Goal: Information Seeking & Learning: Find specific fact

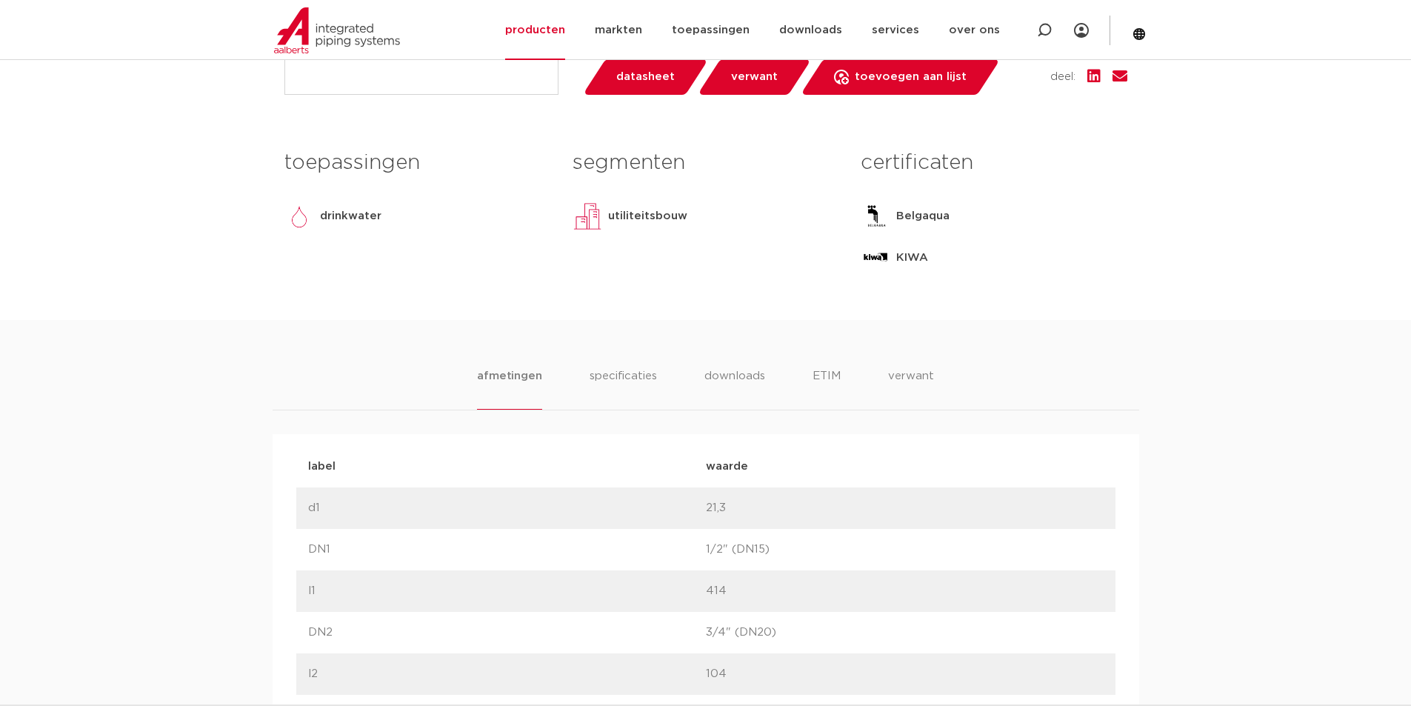
scroll to position [444, 0]
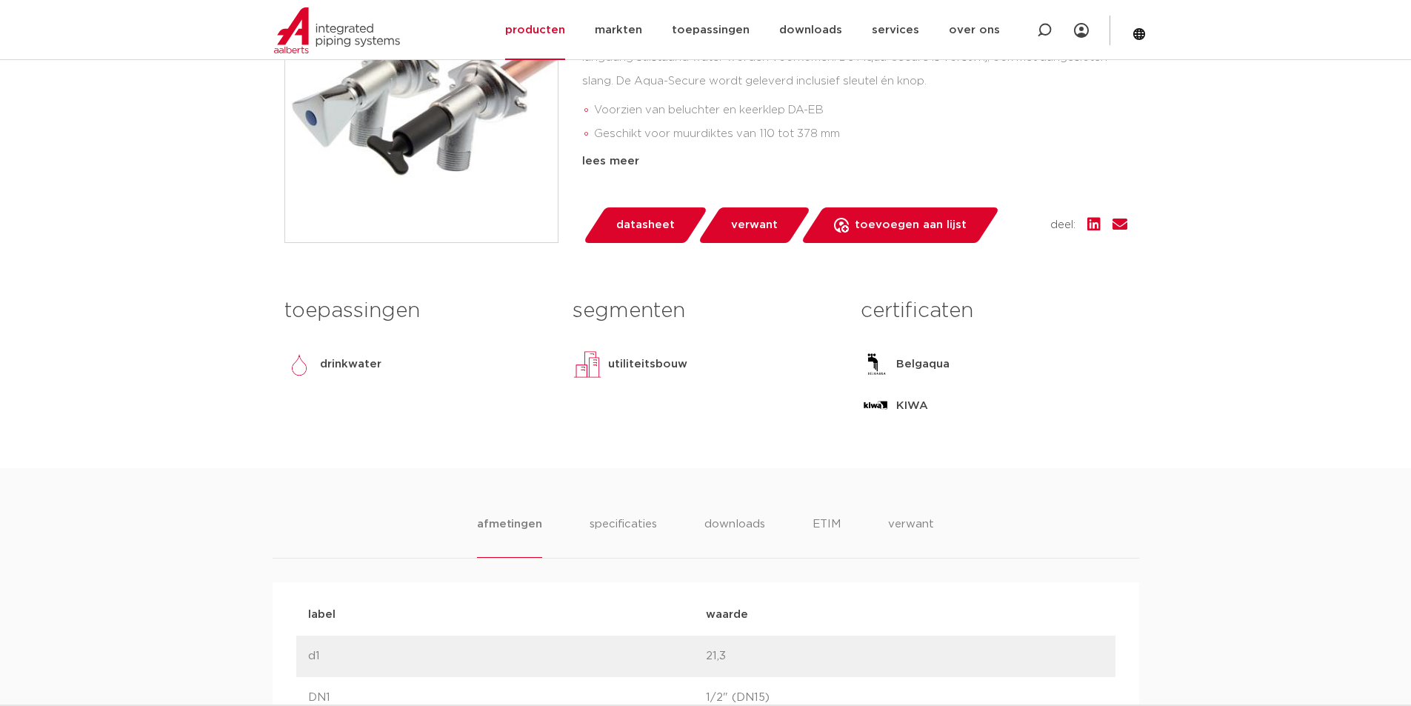
click at [662, 521] on ul "afmetingen specificaties downloads ETIM verwant" at bounding box center [705, 537] width 456 height 42
click at [662, 525] on ul "afmetingen specificaties downloads ETIM verwant" at bounding box center [705, 537] width 456 height 42
click at [653, 524] on li "specificaties" at bounding box center [622, 537] width 71 height 42
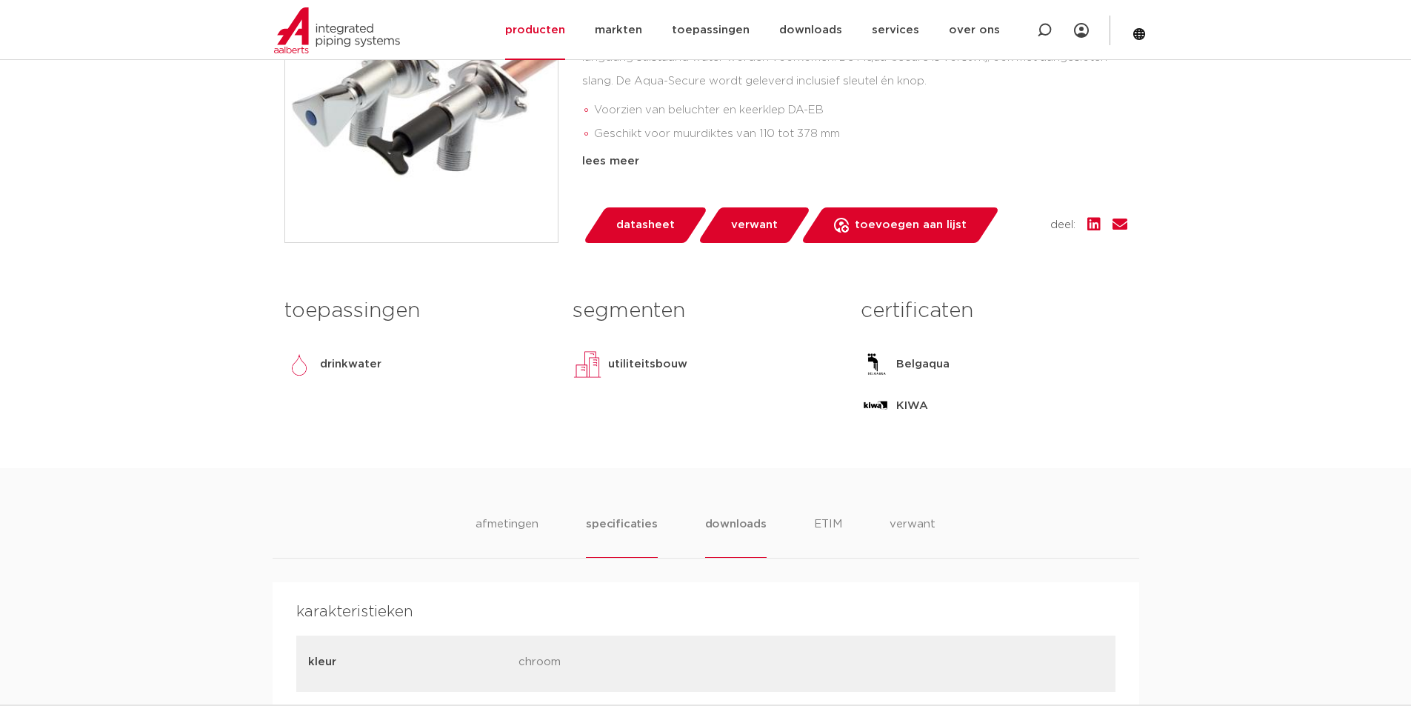
click at [716, 519] on li "downloads" at bounding box center [735, 537] width 61 height 42
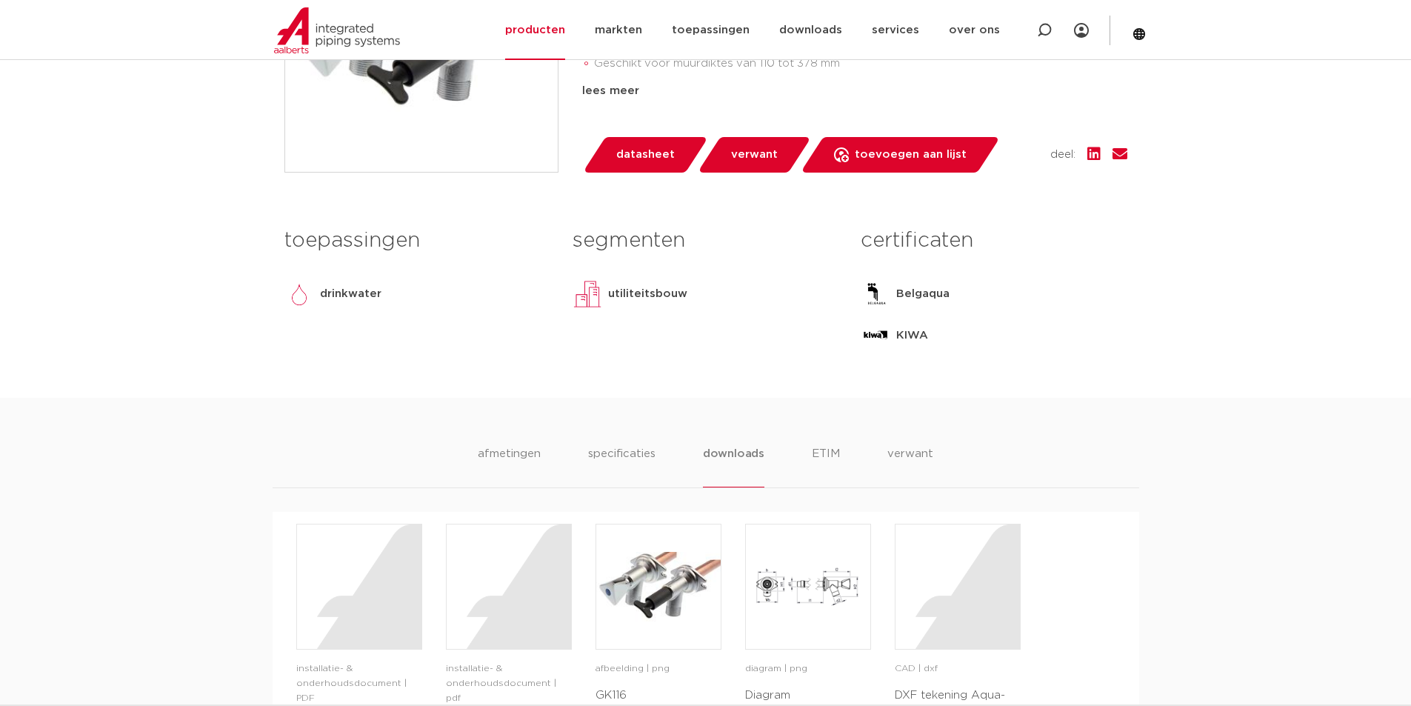
scroll to position [519, 0]
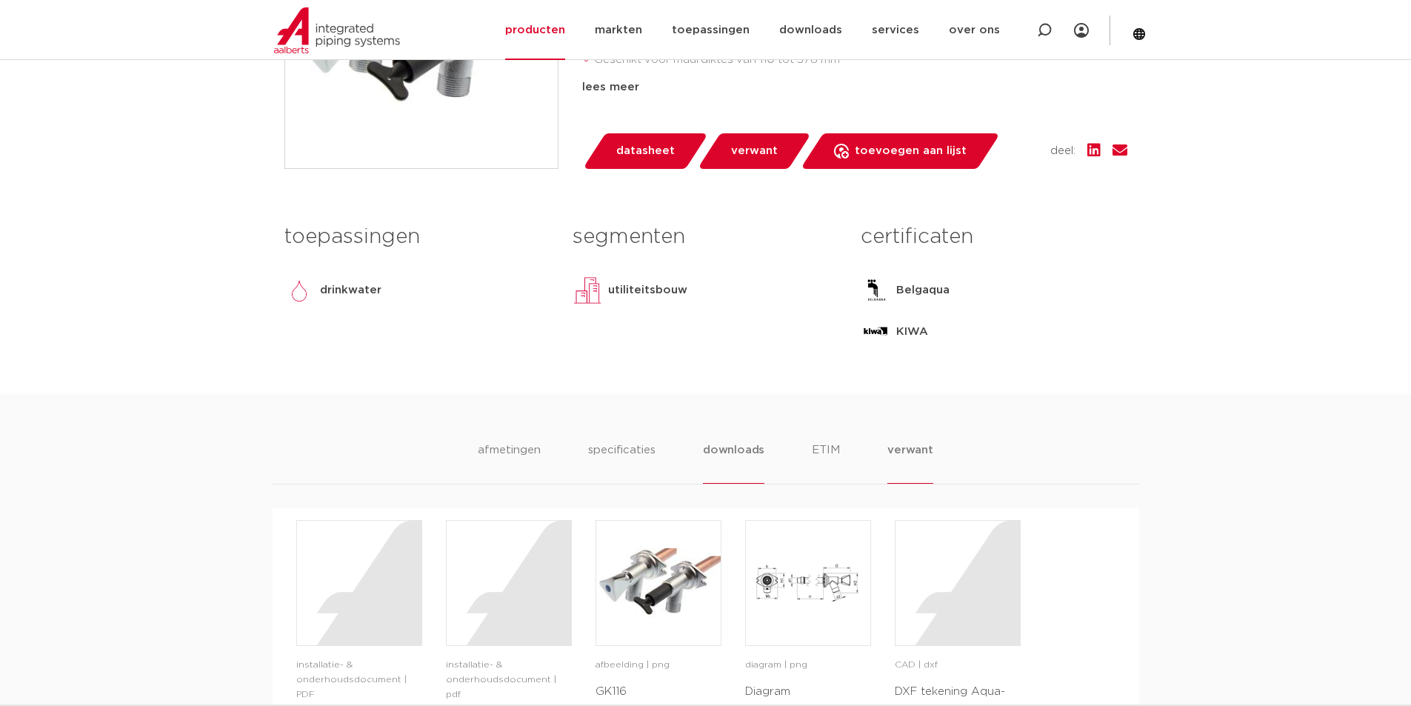
click at [919, 463] on li "verwant" at bounding box center [911, 463] width 46 height 42
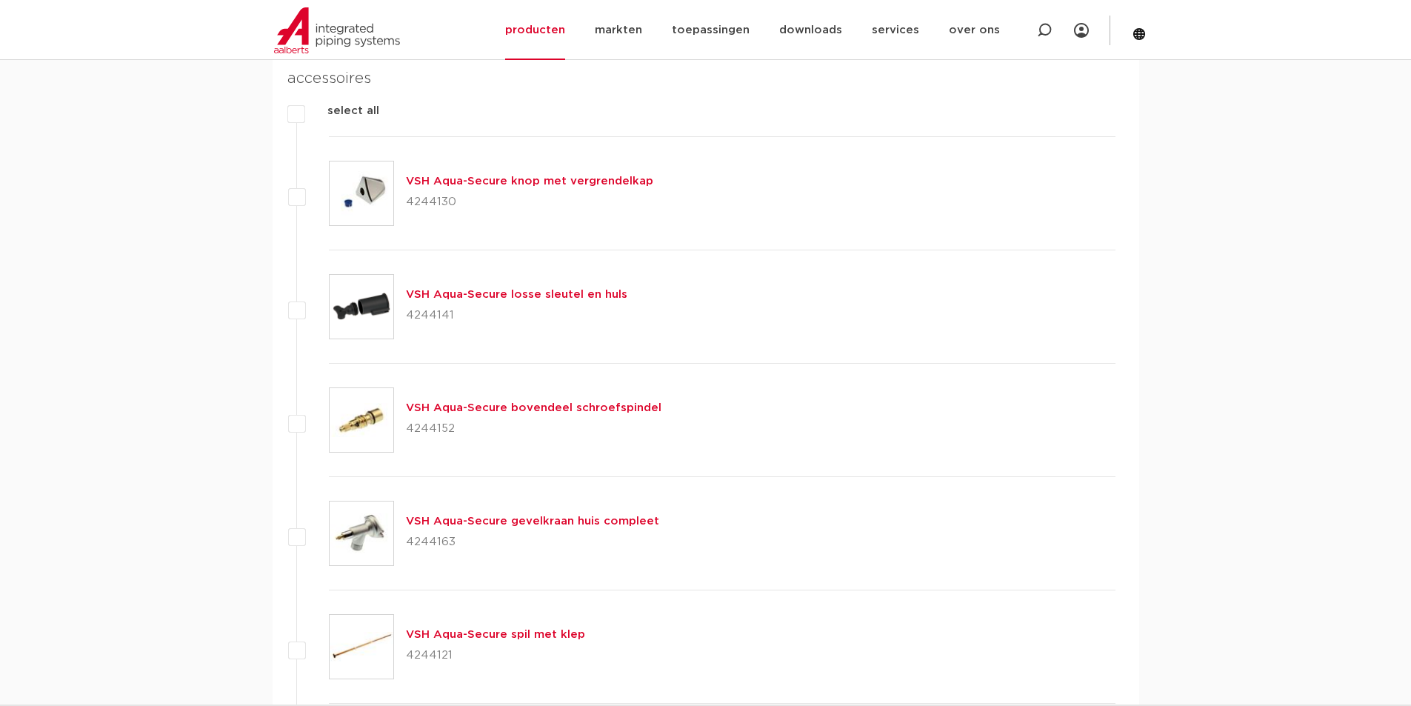
scroll to position [1185, 0]
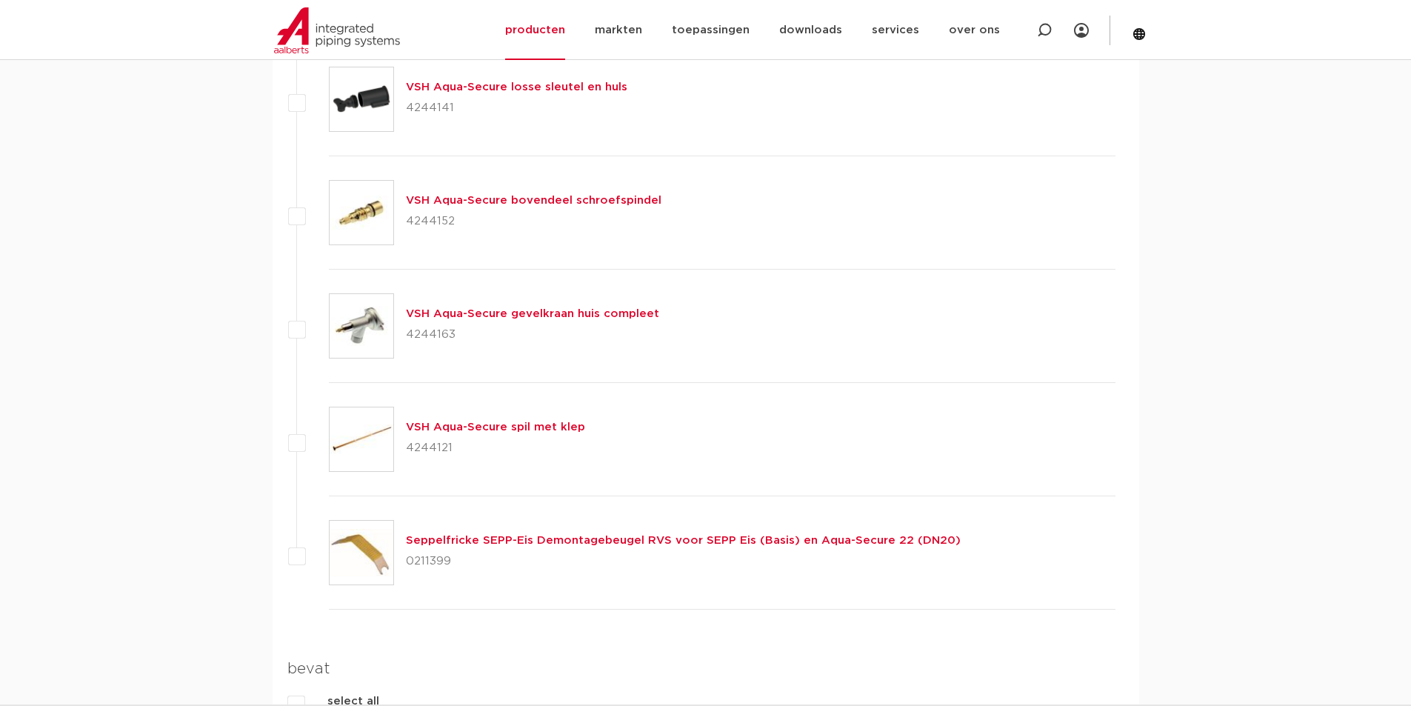
click at [441, 336] on p "4244163" at bounding box center [532, 335] width 253 height 24
click at [510, 433] on link "VSH Aqua-Secure spil met klep" at bounding box center [495, 427] width 179 height 11
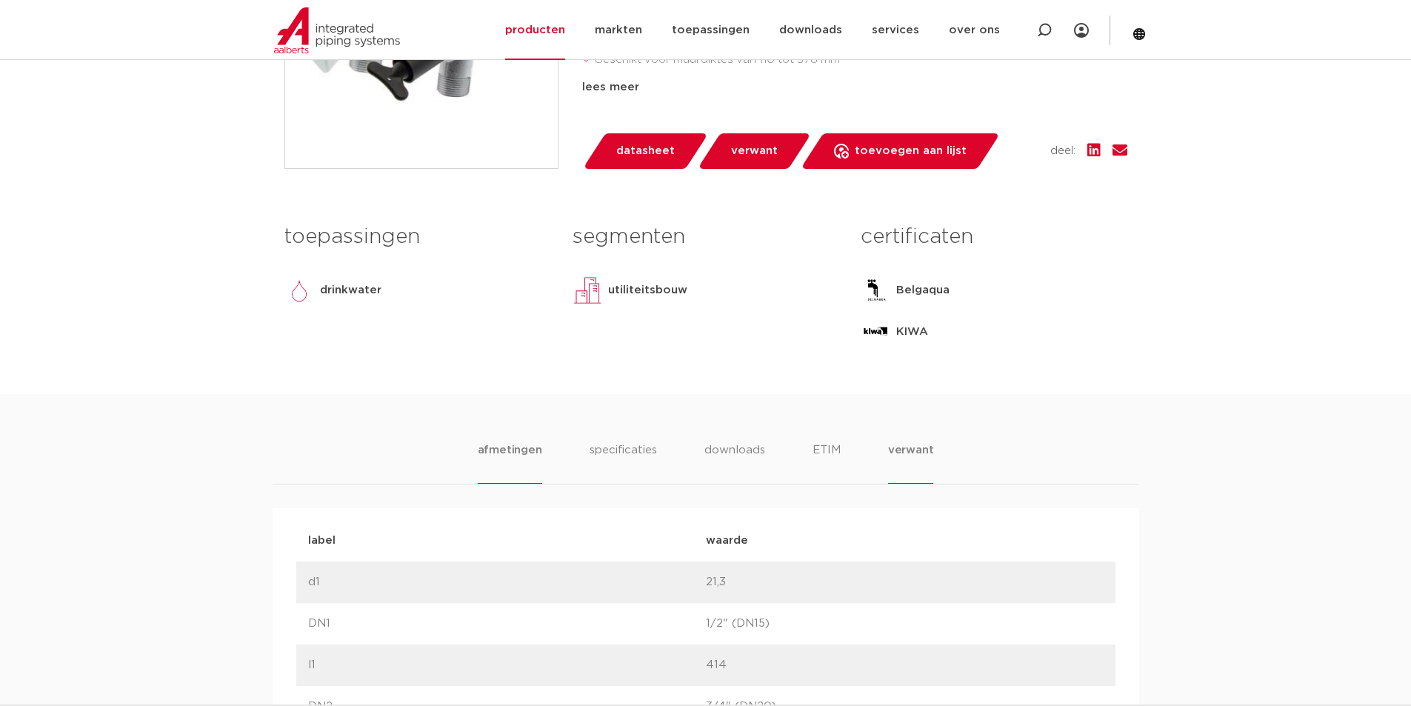
click at [896, 455] on li "verwant" at bounding box center [911, 463] width 46 height 42
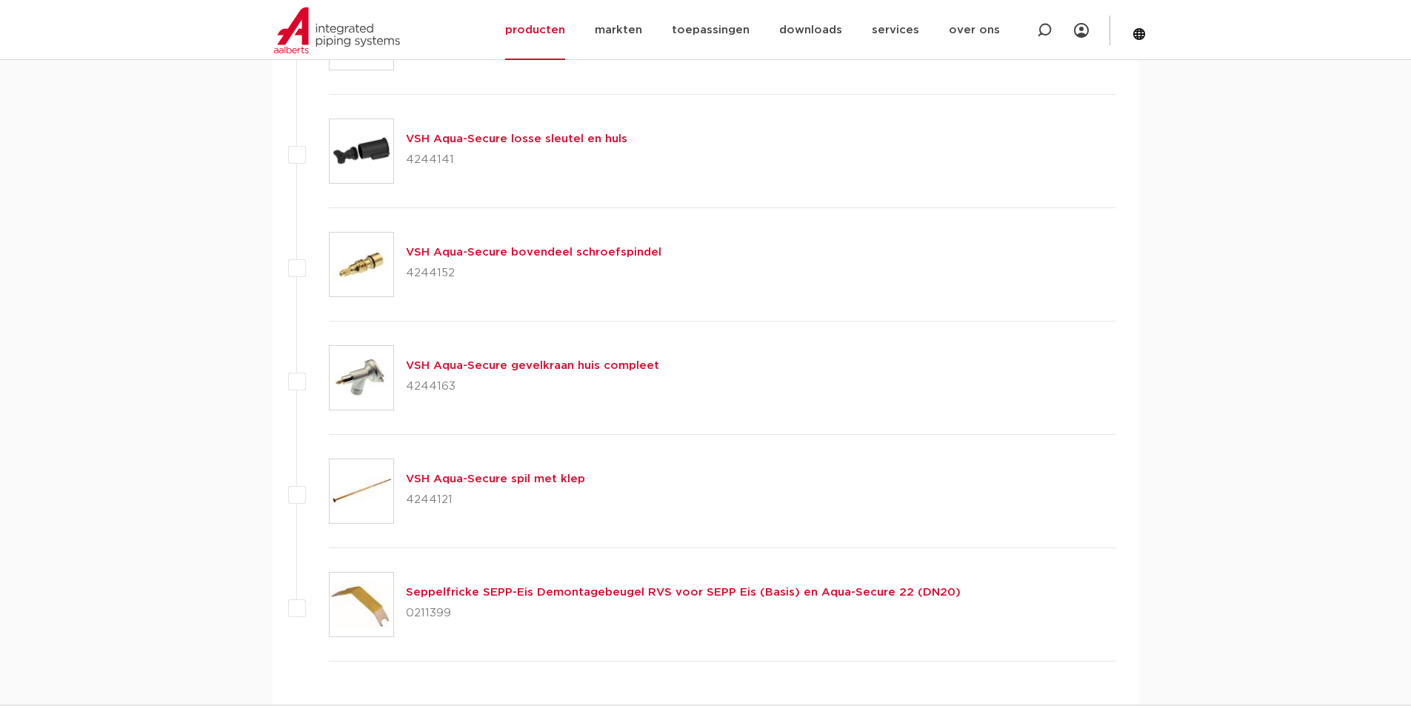
scroll to position [1111, 0]
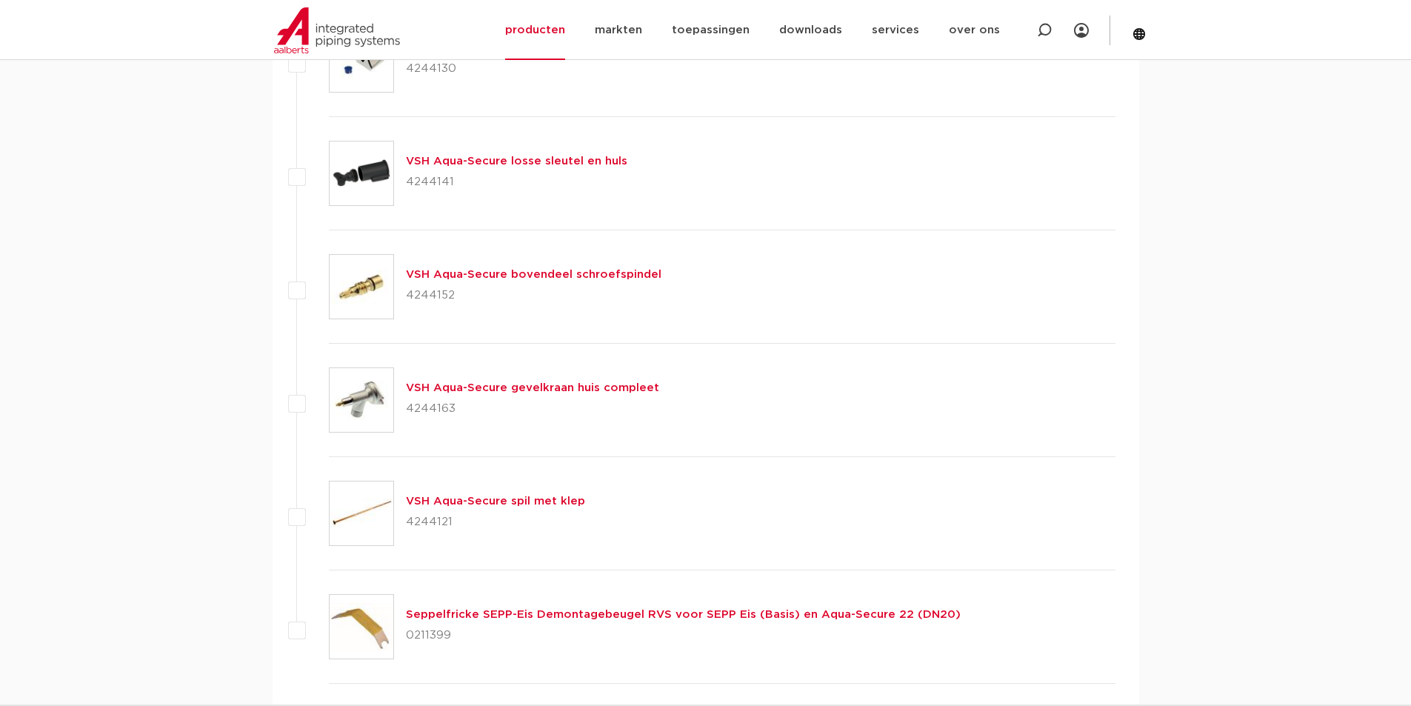
click at [443, 408] on p "4244163" at bounding box center [532, 409] width 253 height 24
copy p "4244163"
click at [426, 527] on p "4244121" at bounding box center [495, 522] width 179 height 24
click at [429, 524] on p "4244121" at bounding box center [495, 522] width 179 height 24
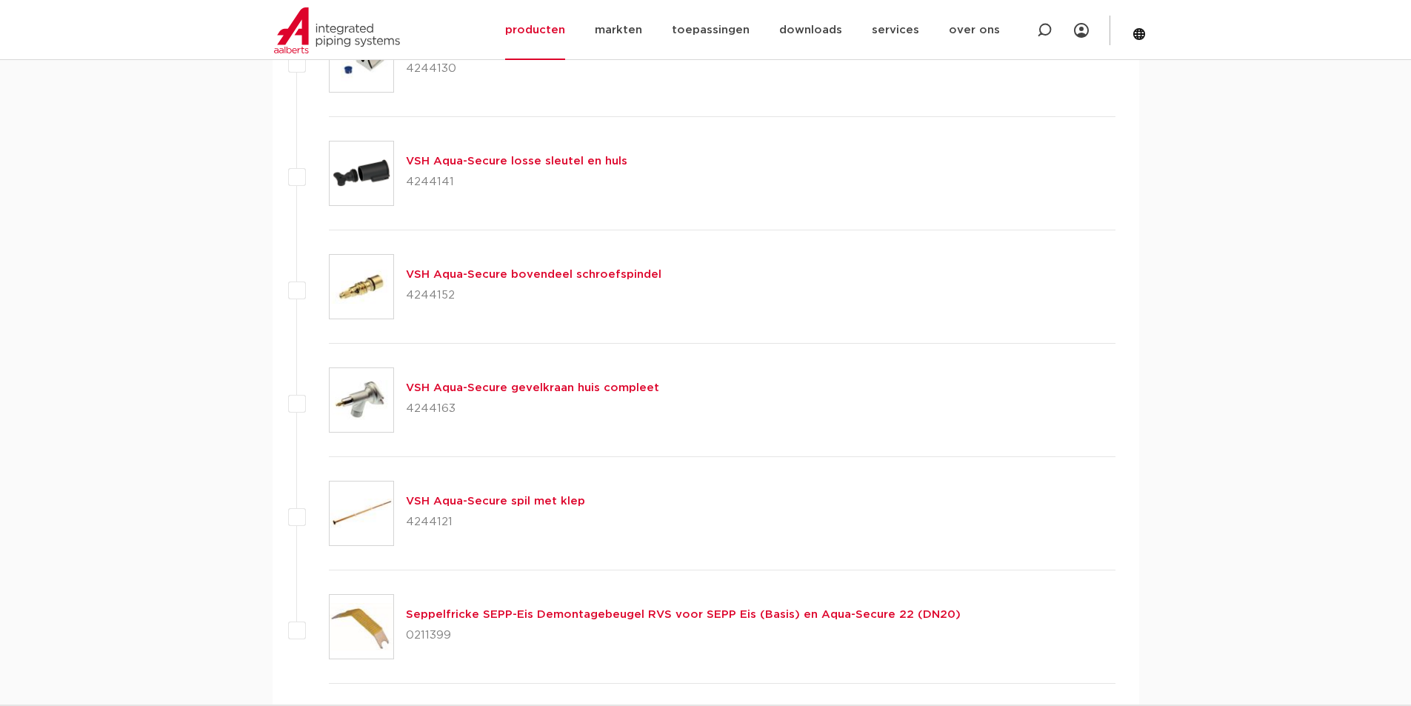
click at [430, 524] on p "4244121" at bounding box center [495, 522] width 179 height 24
copy p "4244121"
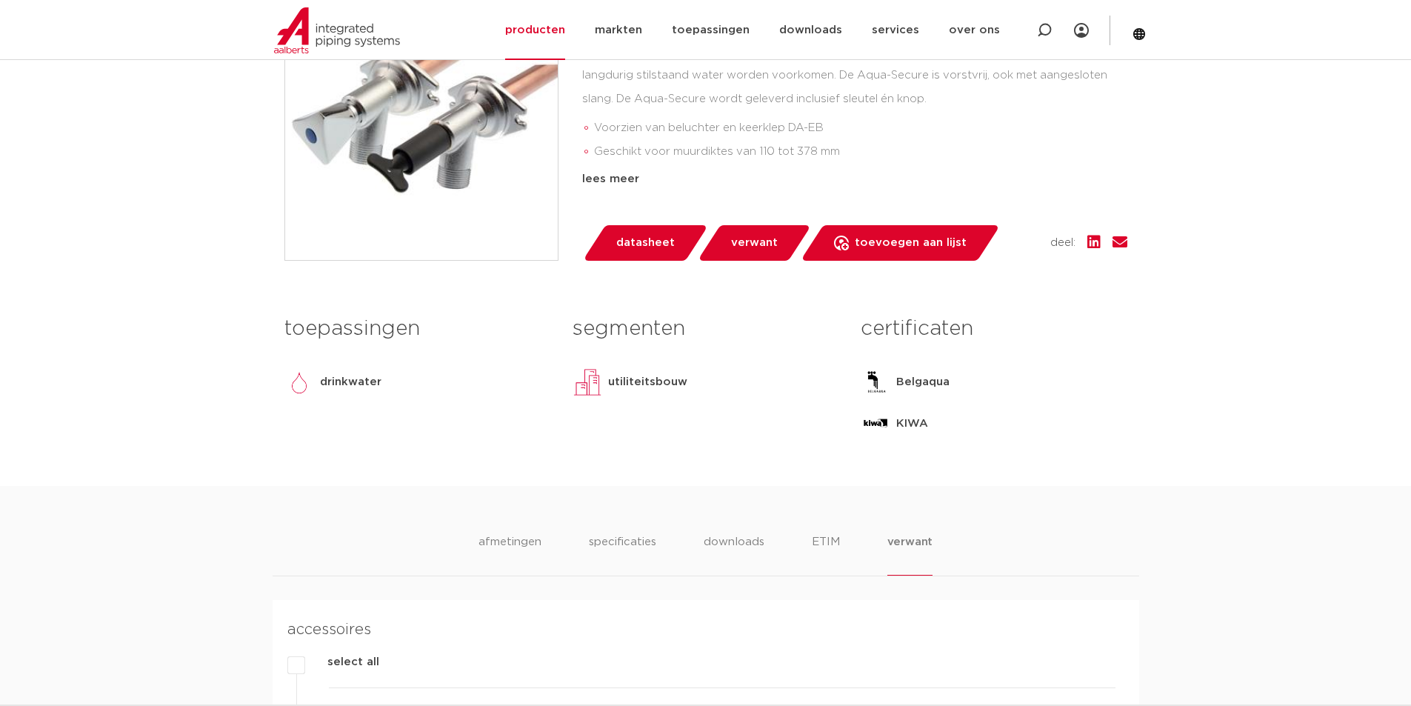
scroll to position [148, 0]
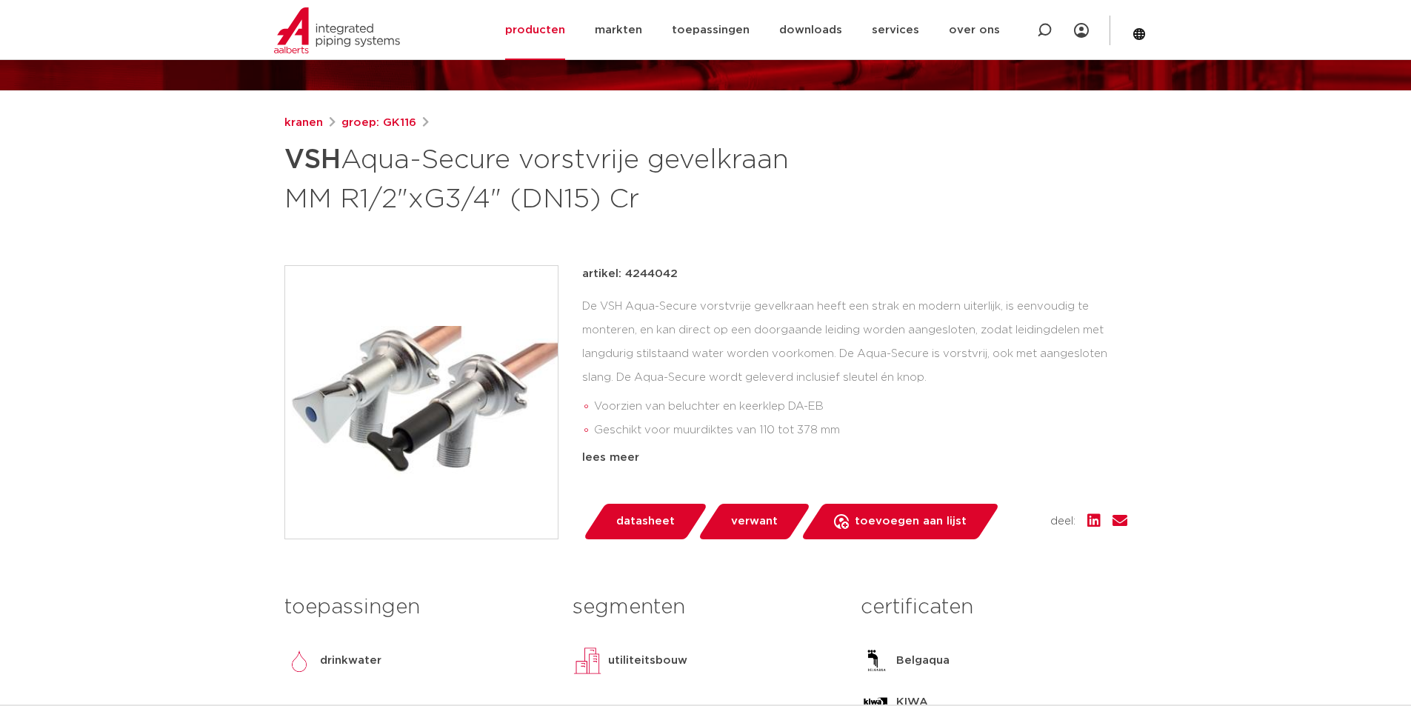
click at [647, 269] on p "artikel: 4244042" at bounding box center [630, 274] width 96 height 18
copy p "4244042"
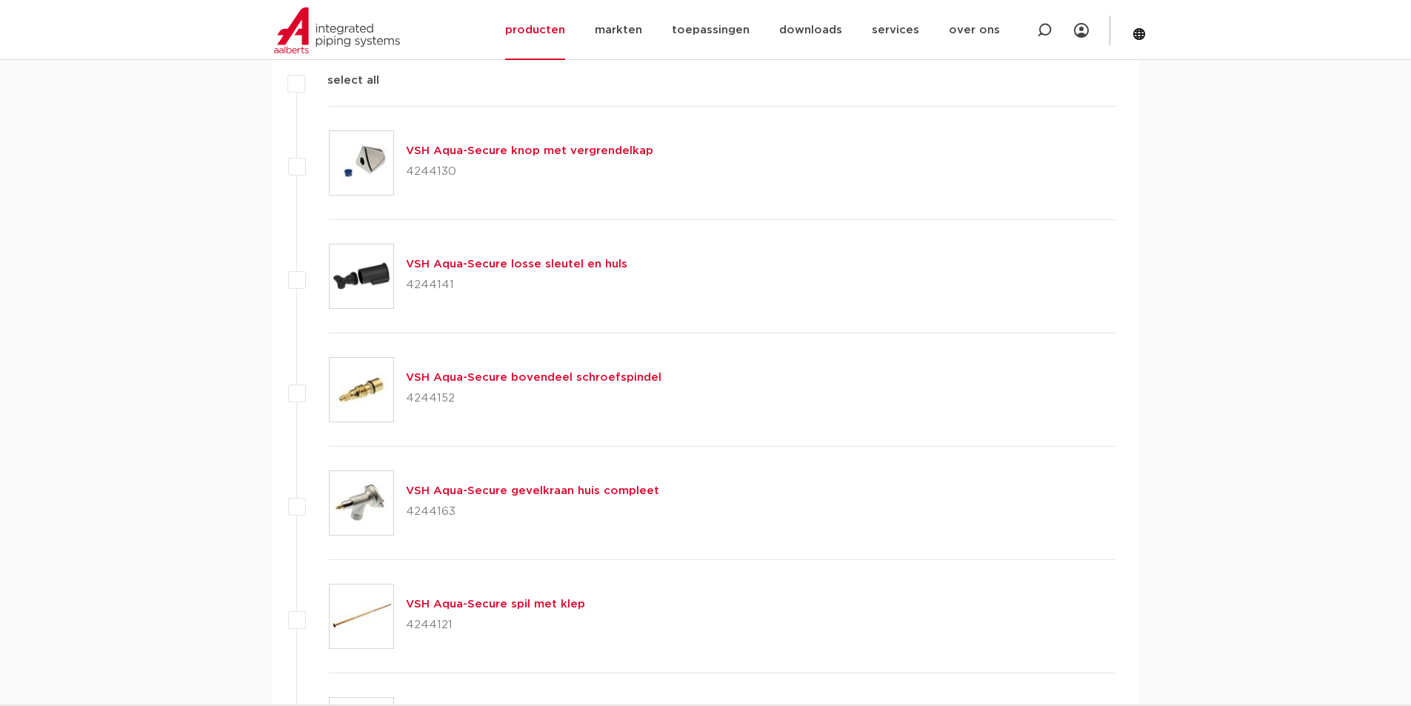
scroll to position [1111, 0]
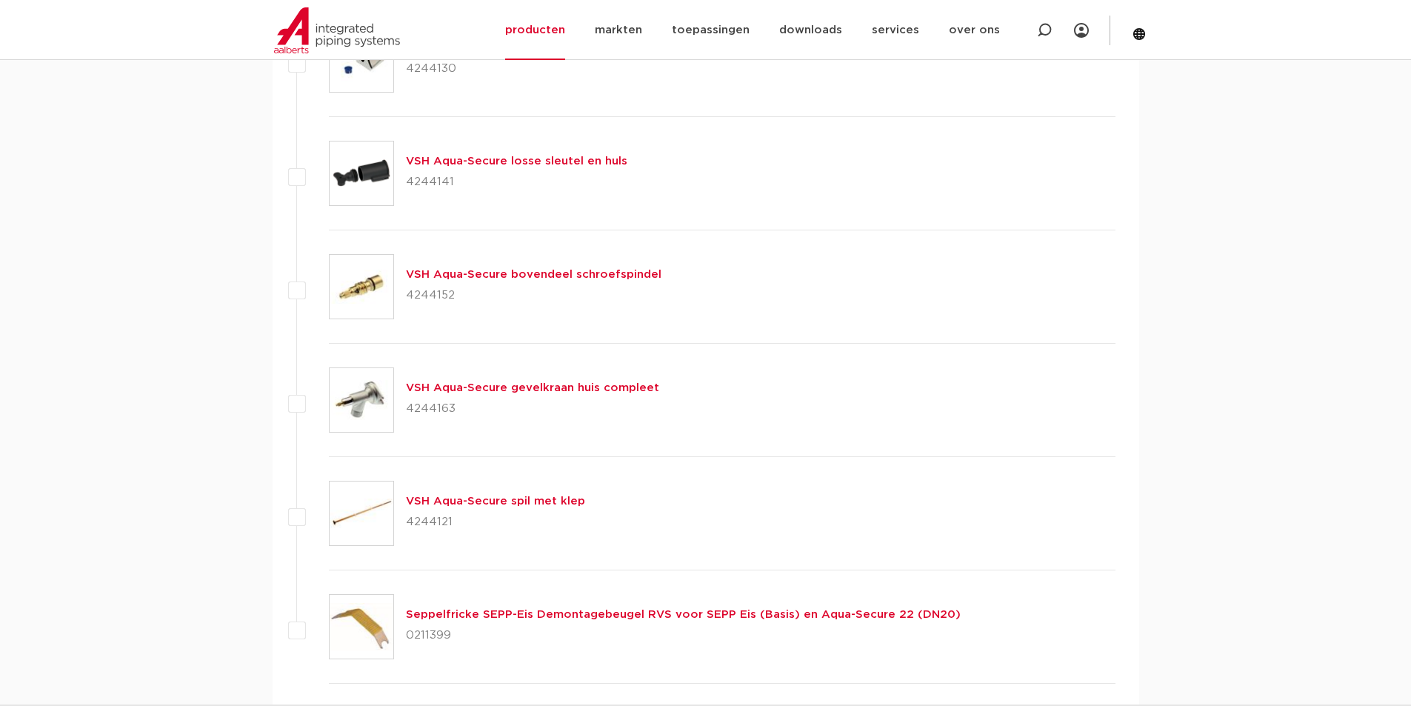
click at [573, 270] on link "VSH Aqua-Secure bovendeel schroefspindel" at bounding box center [534, 274] width 256 height 11
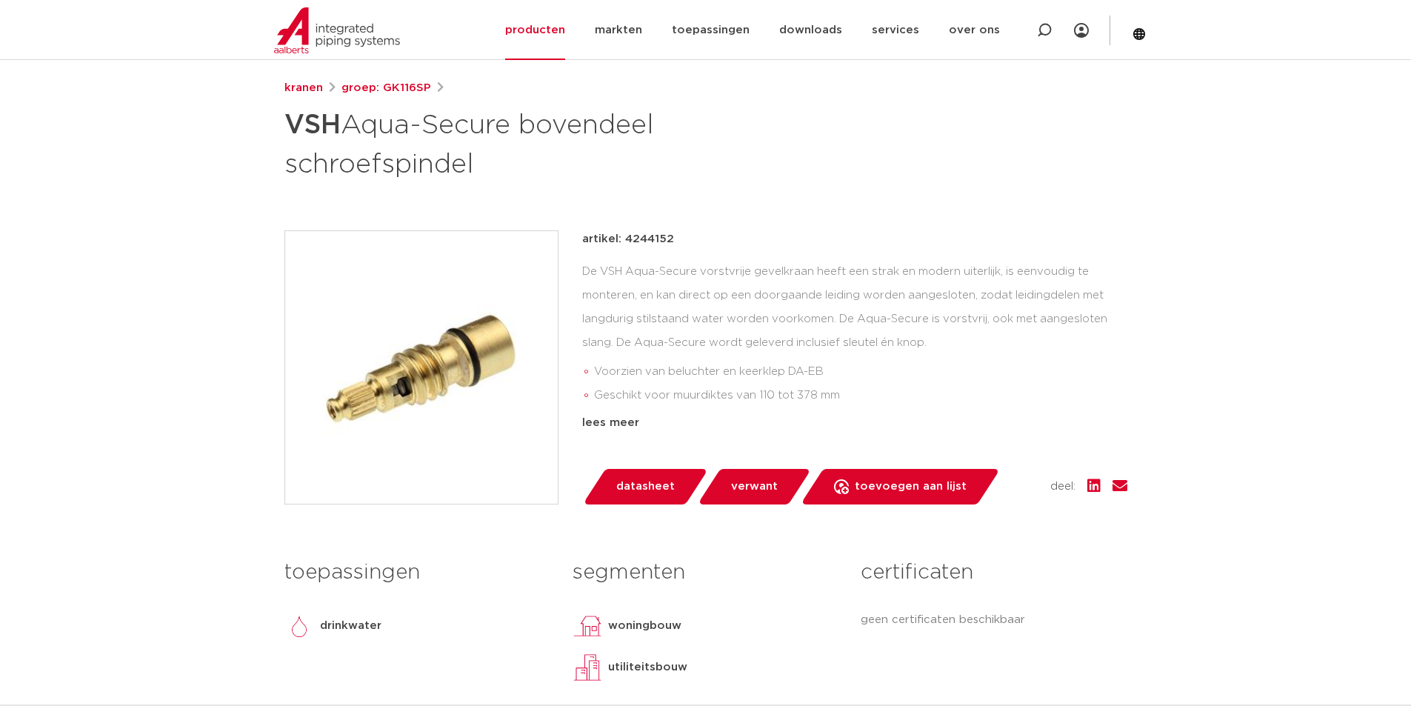
scroll to position [148, 0]
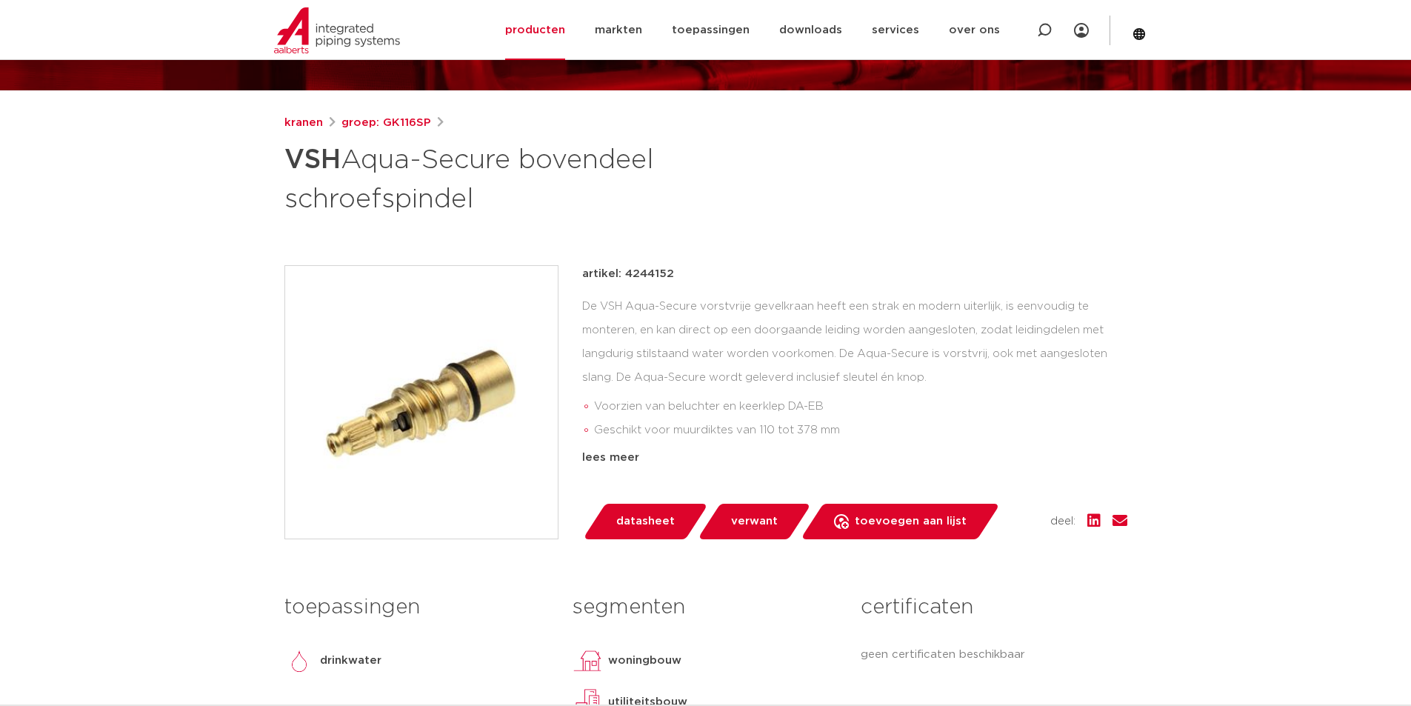
click at [661, 271] on p "artikel: 4244152" at bounding box center [628, 274] width 92 height 18
drag, startPoint x: 661, startPoint y: 271, endPoint x: 715, endPoint y: 277, distance: 54.4
click at [715, 277] on div "artikel: 4244152" at bounding box center [854, 274] width 545 height 18
click at [654, 269] on p "artikel: 4244152" at bounding box center [628, 274] width 92 height 18
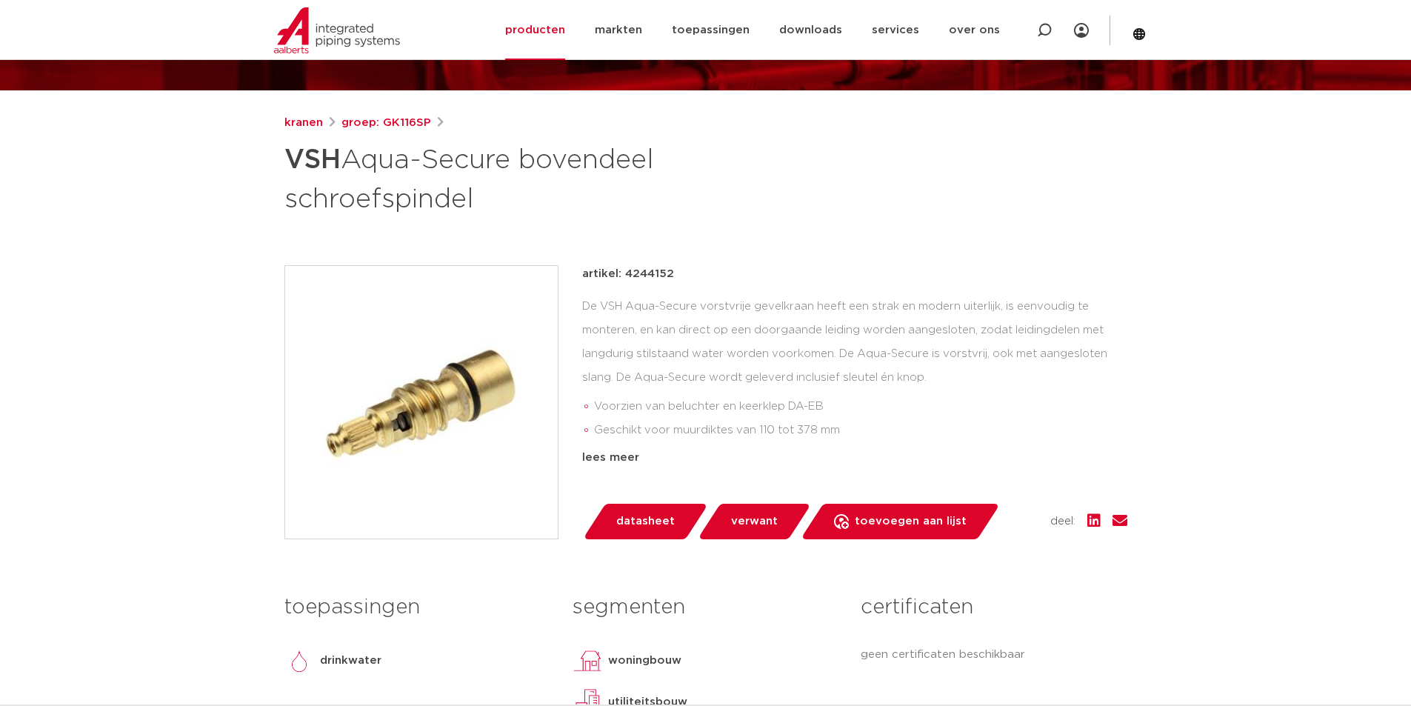
click at [654, 269] on p "artikel: 4244152" at bounding box center [628, 274] width 92 height 18
click at [652, 273] on p "artikel: 4244152" at bounding box center [628, 274] width 92 height 18
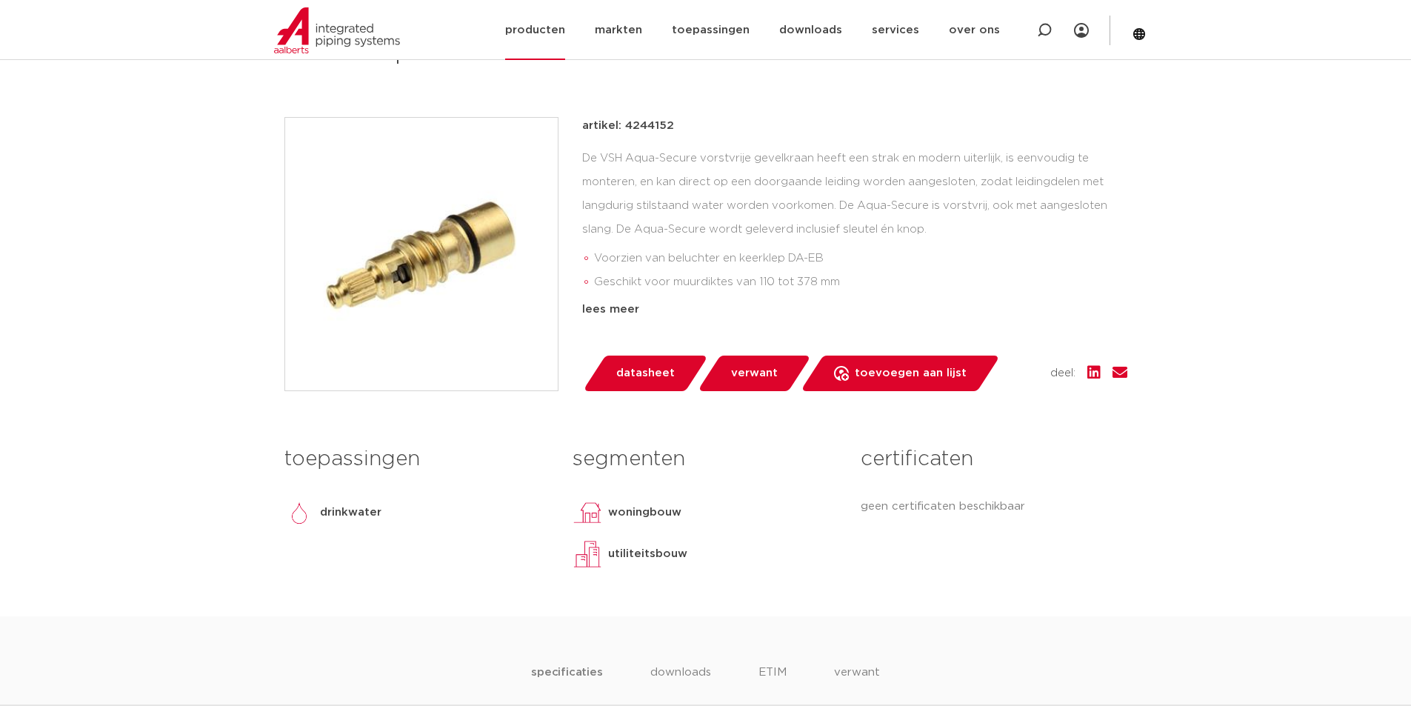
scroll to position [222, 0]
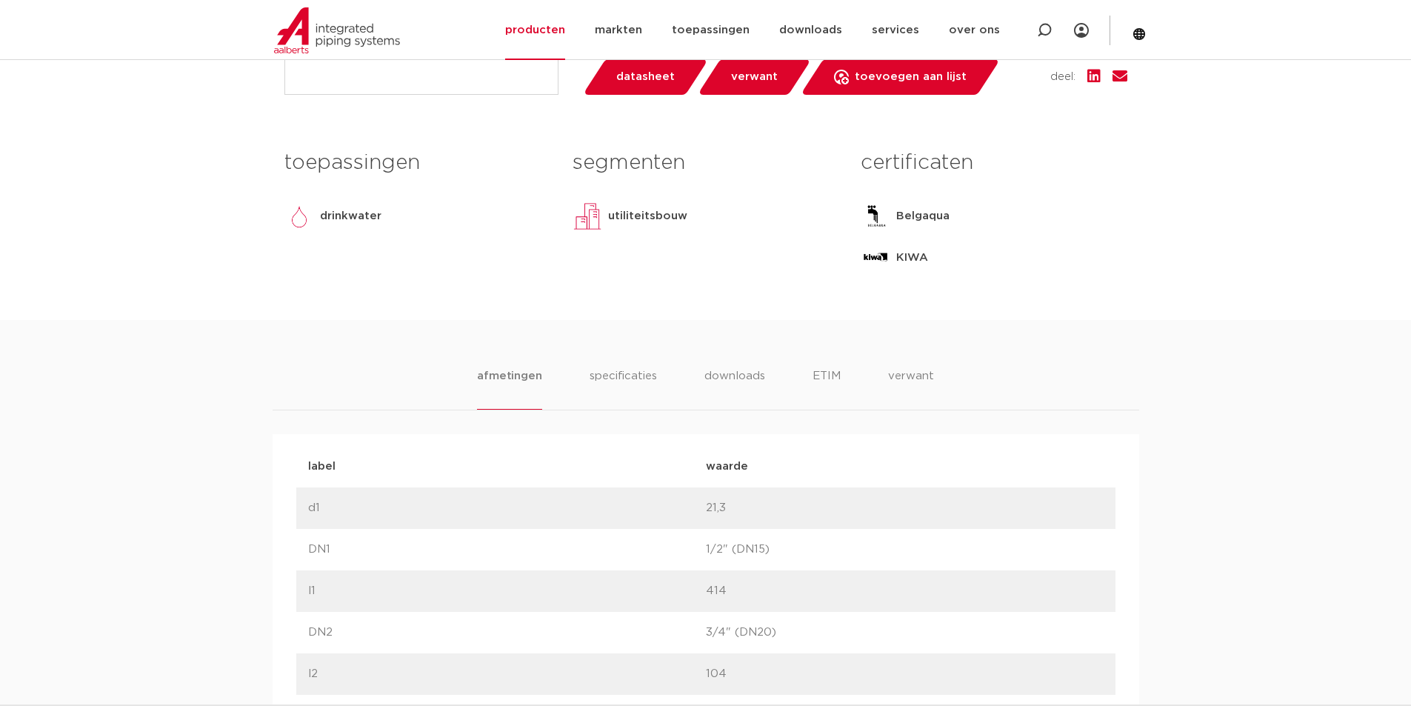
scroll to position [222, 0]
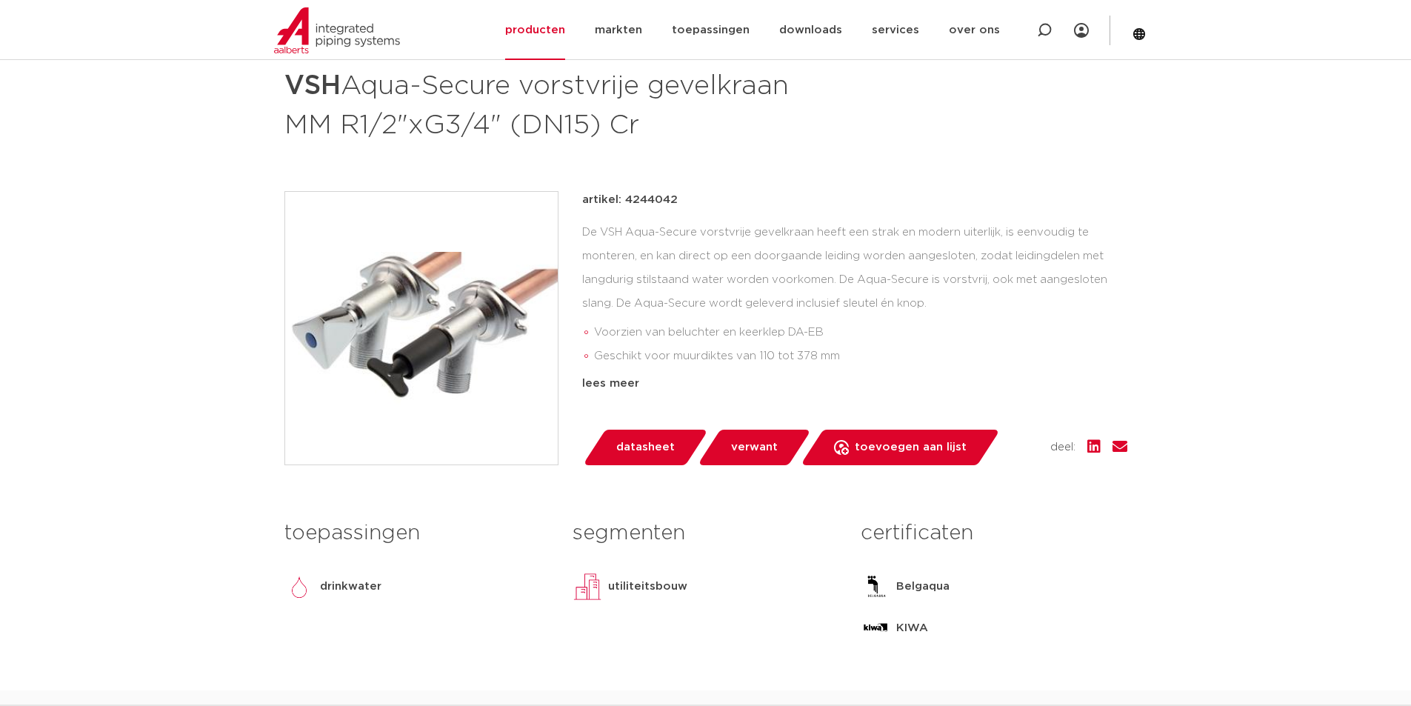
click at [665, 199] on p "artikel: 4244042" at bounding box center [630, 200] width 96 height 18
copy p "4244042"
